Goal: Task Accomplishment & Management: Manage account settings

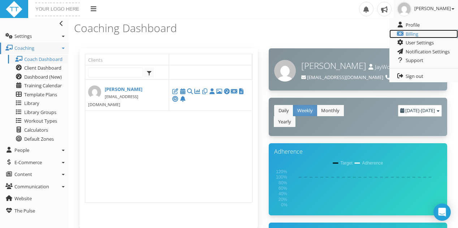
click at [413, 30] on link "Billing" at bounding box center [423, 34] width 69 height 9
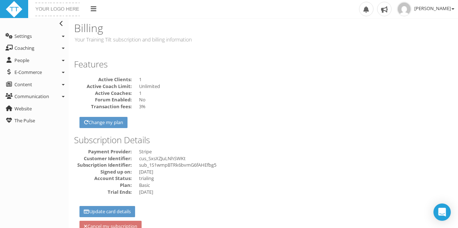
scroll to position [20, 0]
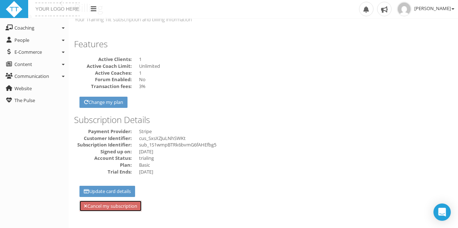
click at [131, 202] on link "Cancel my subscription" at bounding box center [110, 206] width 62 height 11
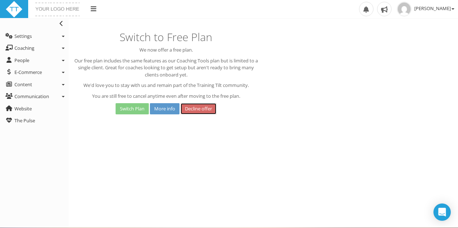
click at [197, 108] on link "Decline offer" at bounding box center [198, 108] width 36 height 11
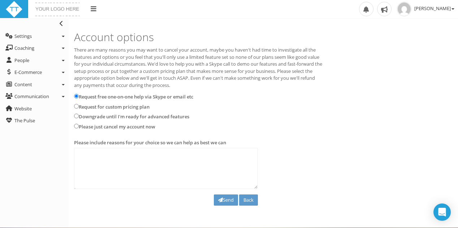
click at [147, 114] on label "Downgrade until I'm ready for advanced features" at bounding box center [134, 116] width 110 height 7
click at [79, 114] on input "Downgrade until I'm ready for advanced features" at bounding box center [76, 116] width 5 height 5
radio input "true"
click at [138, 123] on label "Please just cancel my account now" at bounding box center [117, 126] width 77 height 7
click at [79, 124] on input "Please just cancel my account now" at bounding box center [76, 126] width 5 height 5
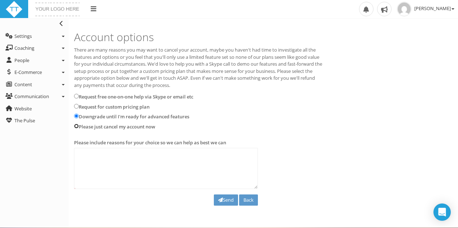
radio input "true"
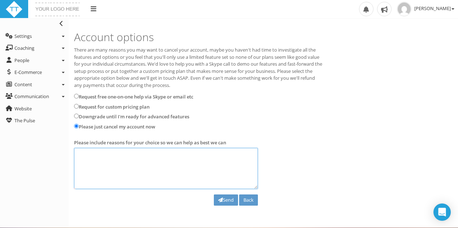
click at [208, 170] on textarea at bounding box center [166, 168] width 184 height 41
type textarea "N"
type textarea "Just wanted to test out the free trial, not quite ready to jump all in"
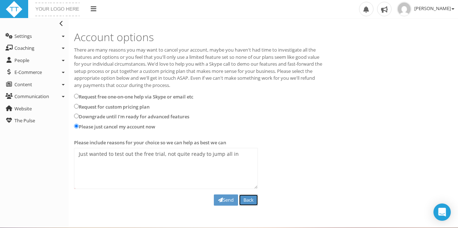
click at [249, 197] on link "Back" at bounding box center [248, 200] width 19 height 11
drag, startPoint x: 249, startPoint y: 197, endPoint x: 222, endPoint y: 197, distance: 27.1
click at [222, 196] on div "Send Back" at bounding box center [166, 200] width 184 height 11
click at [222, 197] on button "Send" at bounding box center [226, 200] width 24 height 11
